Goal: Task Accomplishment & Management: Use online tool/utility

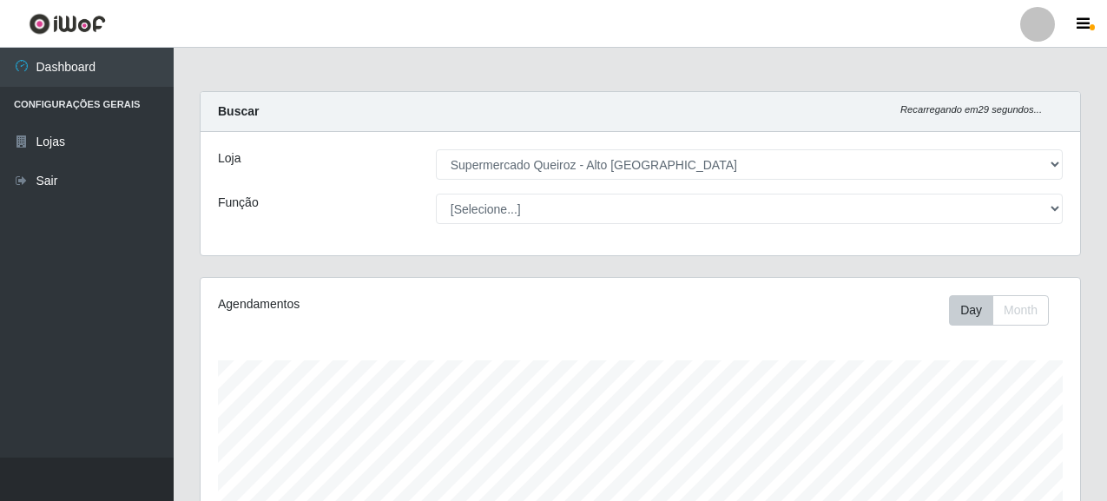
select select "496"
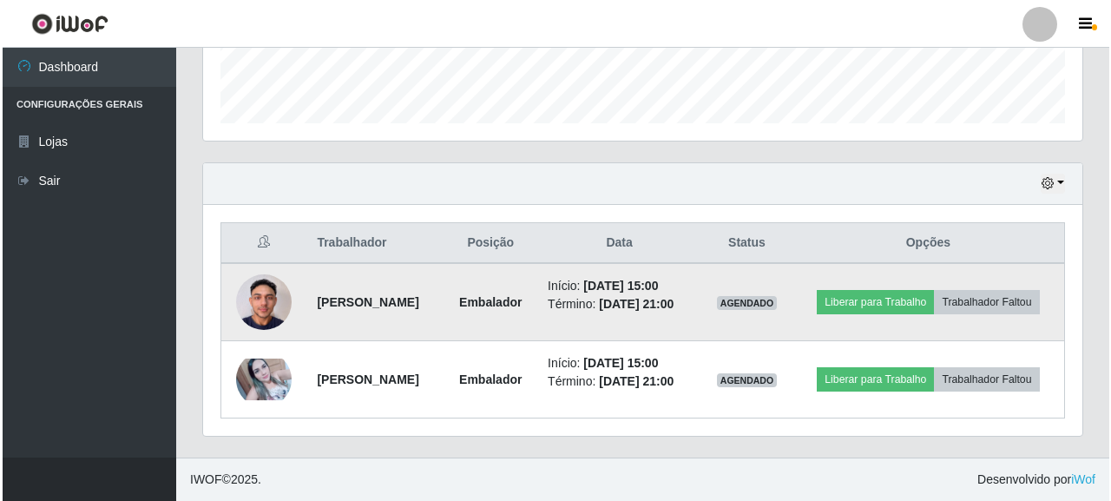
scroll to position [360, 880]
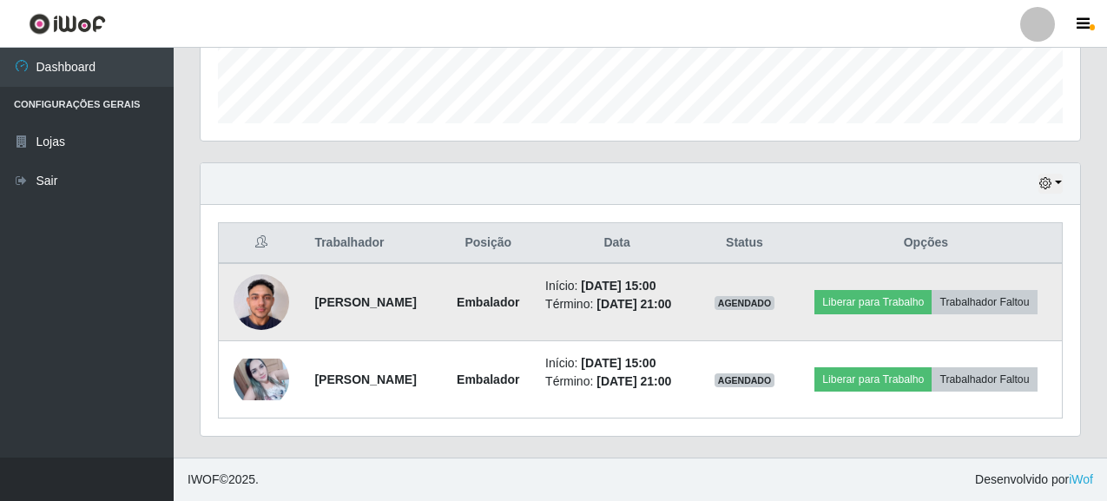
drag, startPoint x: 305, startPoint y: 273, endPoint x: 353, endPoint y: 288, distance: 51.1
click at [353, 288] on td "[PERSON_NAME]" at bounding box center [372, 302] width 137 height 78
copy strong "[PERSON_NAME]"
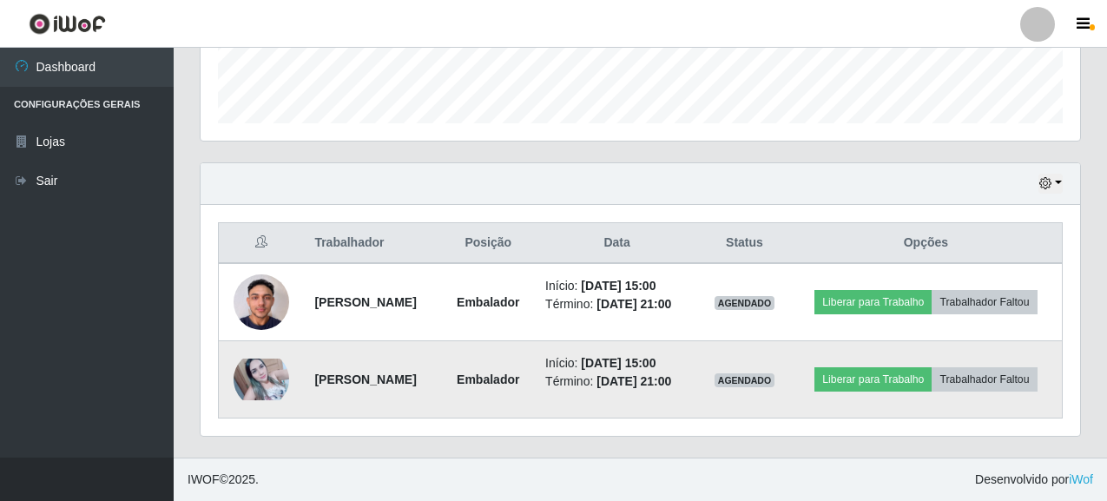
copy strong "[PERSON_NAME]"
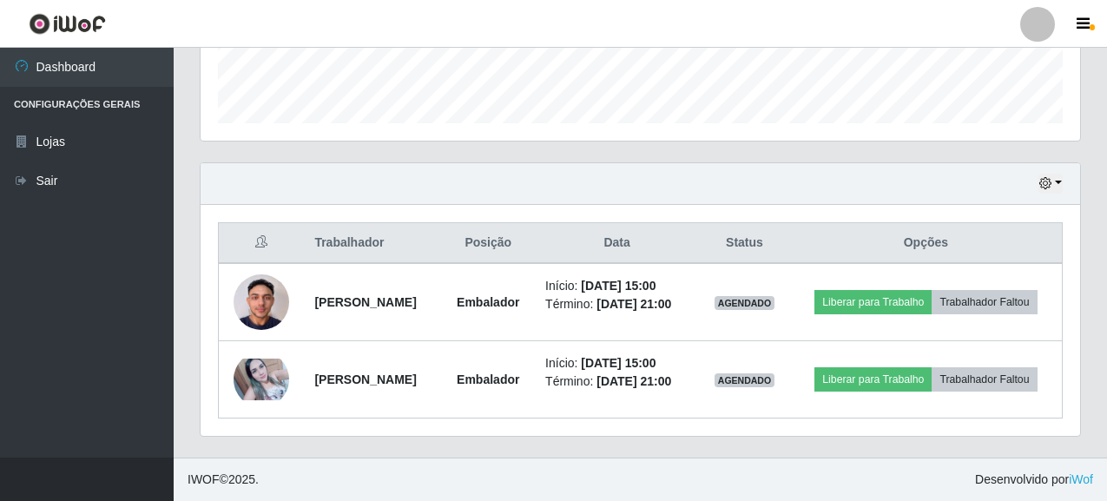
click at [616, 419] on div "Trabalhador Posição Data Status Opções [PERSON_NAME] Início: [DATE] 15:00 Térmi…" at bounding box center [641, 320] width 880 height 231
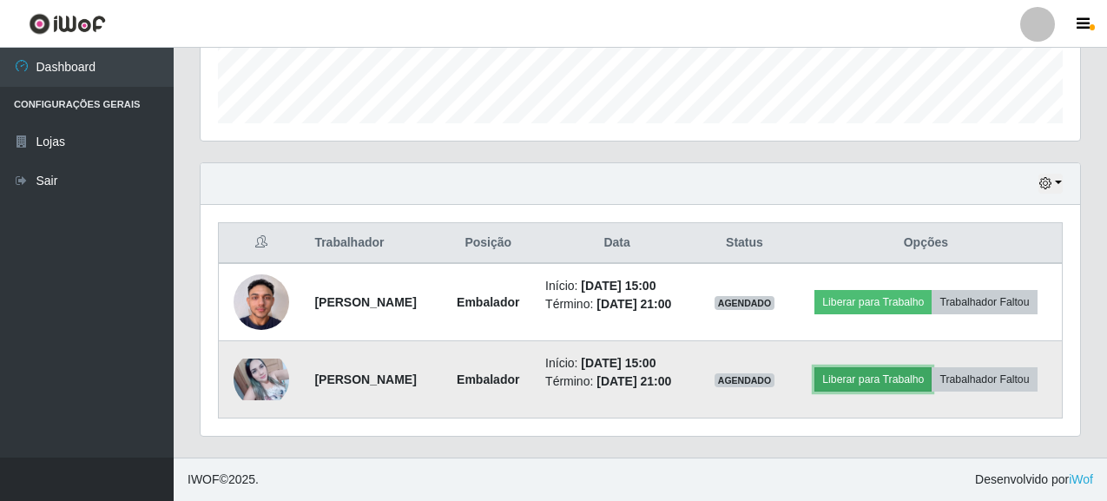
click at [927, 367] on button "Liberar para Trabalho" at bounding box center [872, 379] width 117 height 24
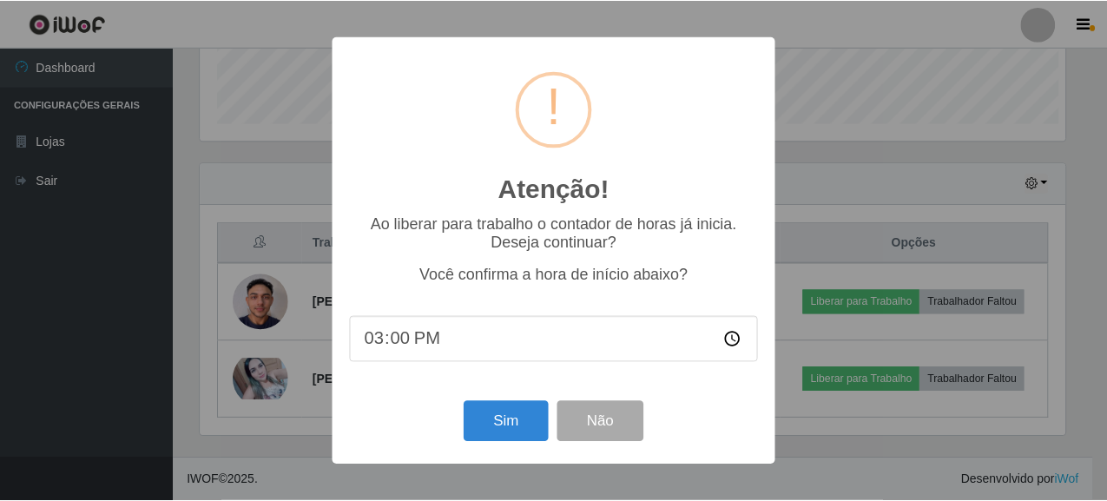
scroll to position [360, 869]
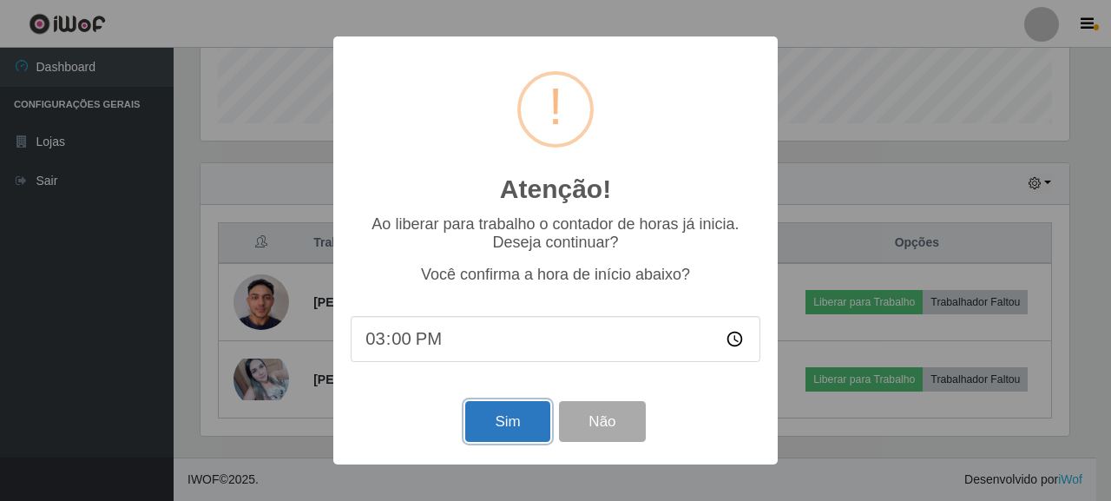
click at [495, 428] on button "Sim" at bounding box center [507, 421] width 84 height 41
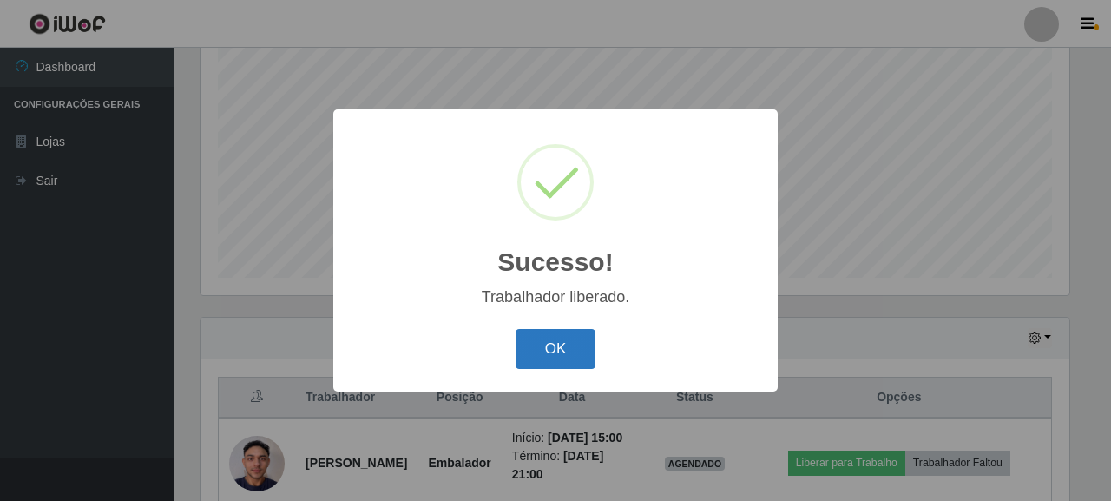
click at [564, 346] on button "OK" at bounding box center [556, 349] width 81 height 41
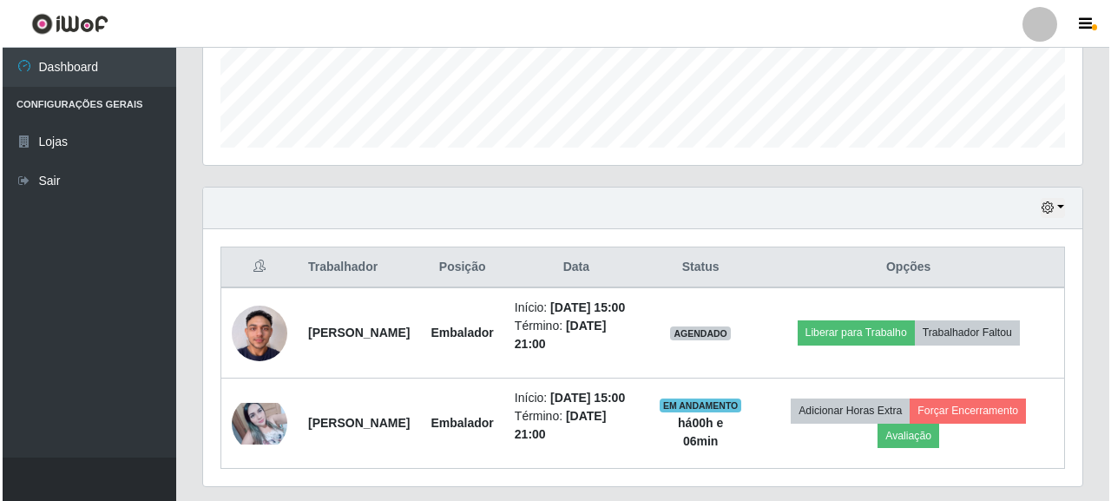
scroll to position [560, 0]
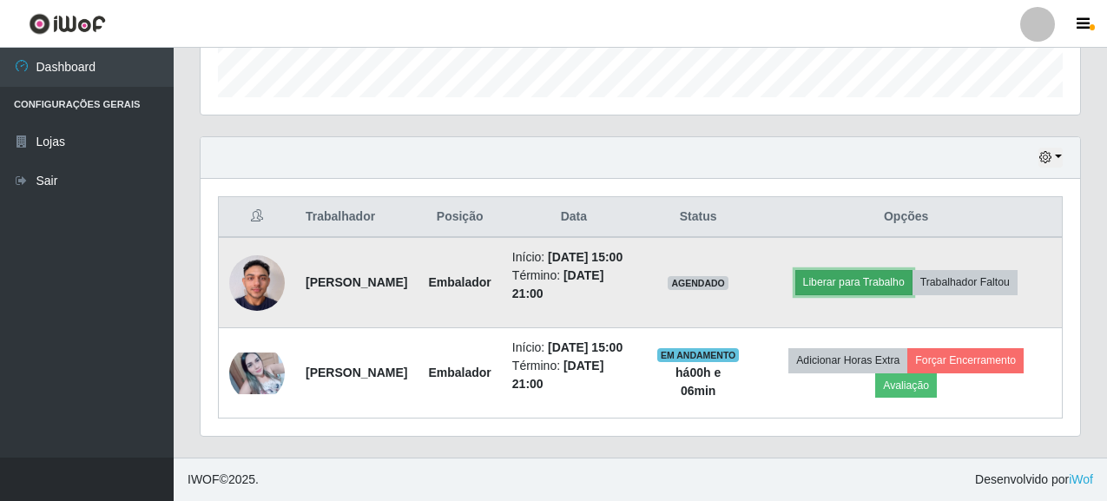
click at [900, 270] on button "Liberar para Trabalho" at bounding box center [853, 282] width 117 height 24
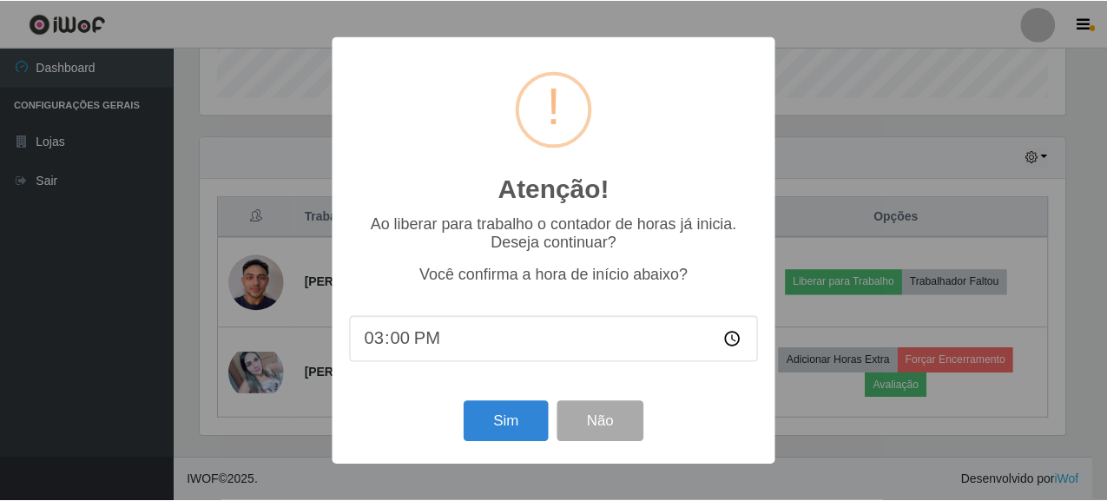
scroll to position [360, 869]
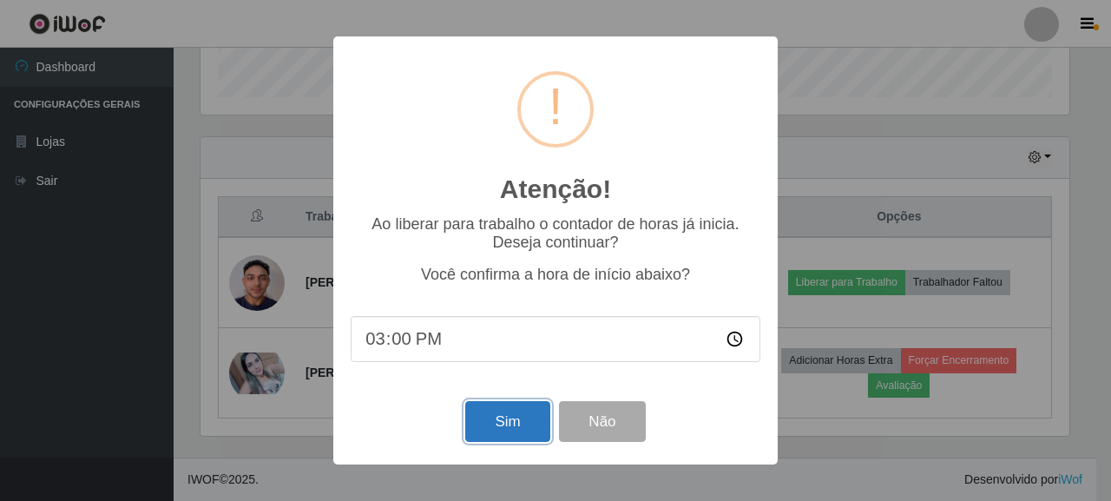
click at [528, 426] on button "Sim" at bounding box center [507, 421] width 84 height 41
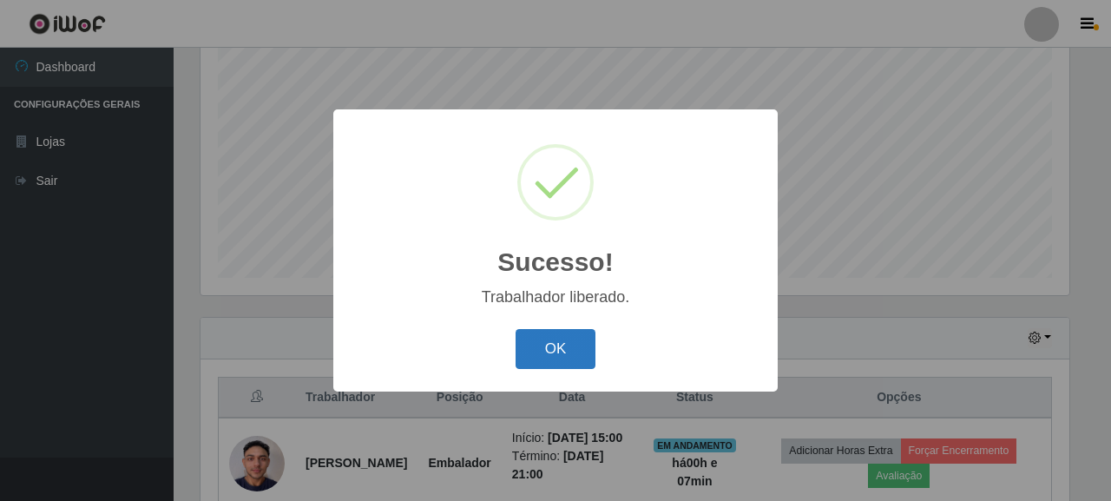
click at [546, 346] on button "OK" at bounding box center [556, 349] width 81 height 41
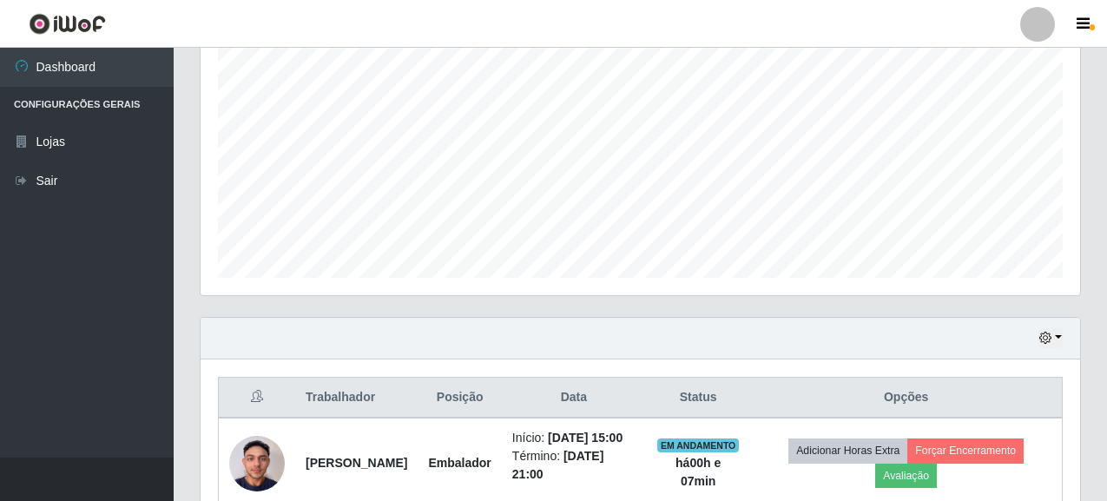
scroll to position [360, 880]
